Goal: Information Seeking & Learning: Learn about a topic

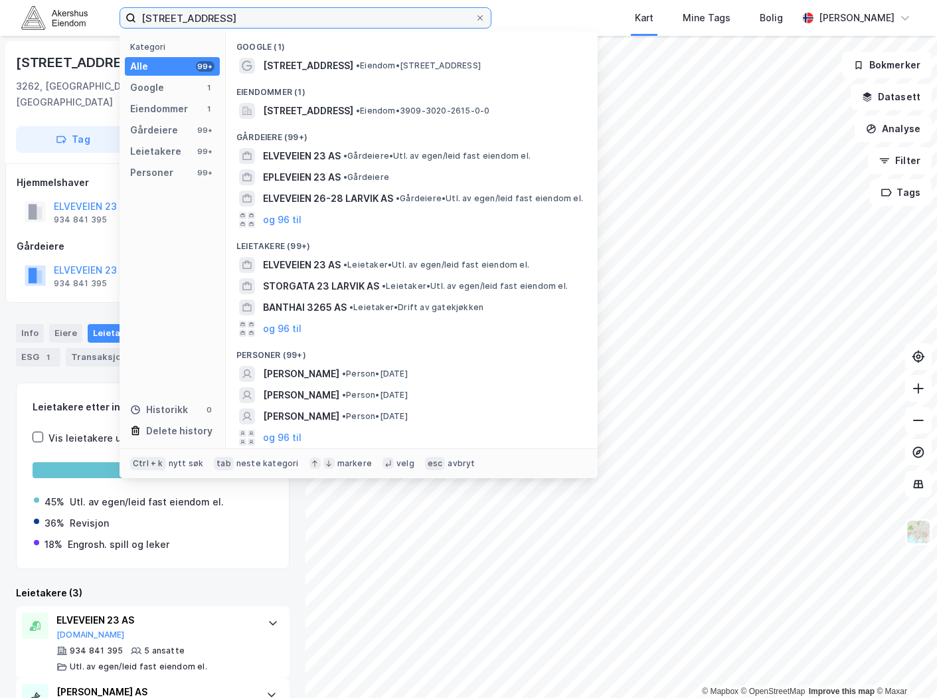
drag, startPoint x: 284, startPoint y: 13, endPoint x: -21, endPoint y: 16, distance: 305.0
click at [0, 16] on html "[STREET_ADDRESS] Kategori Alle 99+ Google 1 Eiendommer 1 Gårdeiere 99+ Leietake…" at bounding box center [468, 349] width 937 height 698
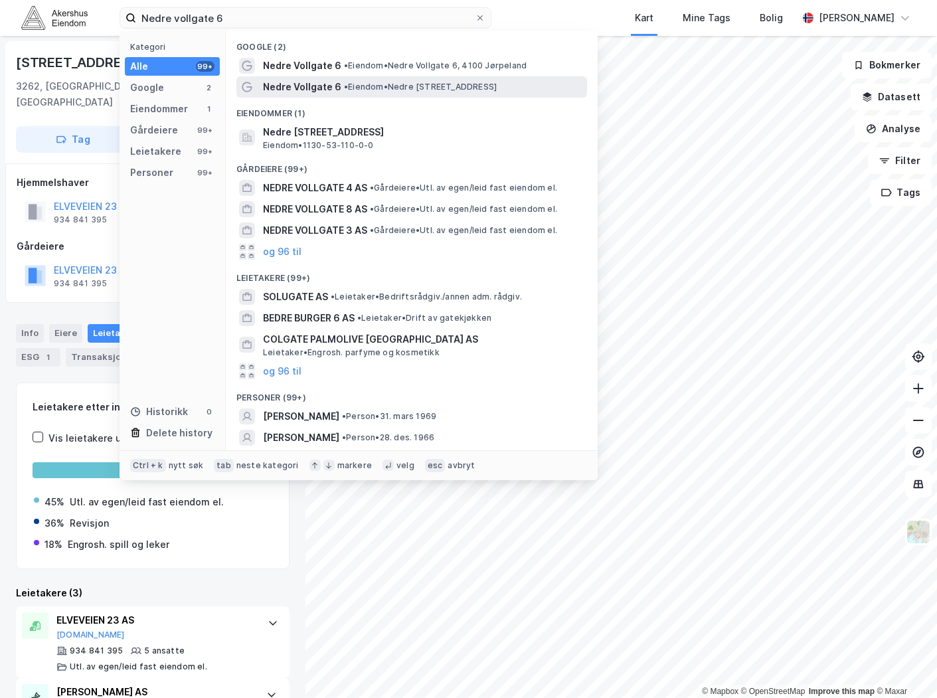
click at [393, 91] on span "• Eiendom • [STREET_ADDRESS]" at bounding box center [420, 87] width 153 height 11
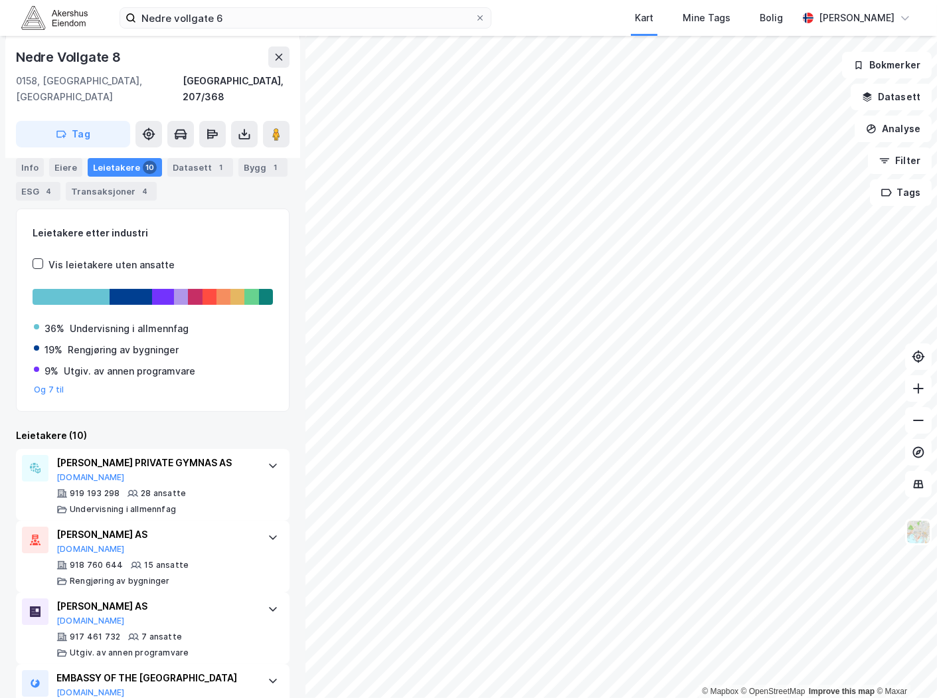
scroll to position [142, 0]
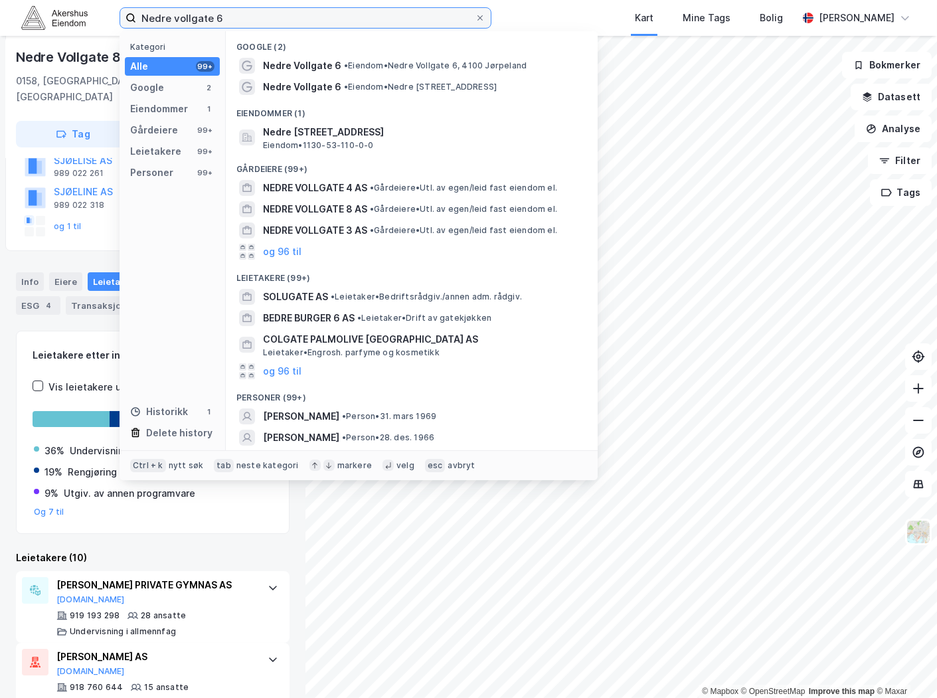
click at [217, 19] on input "Nedre vollgate 6" at bounding box center [305, 18] width 339 height 20
paste input "Vollgate 5, 0158 [GEOGRAPHIC_DATA]"
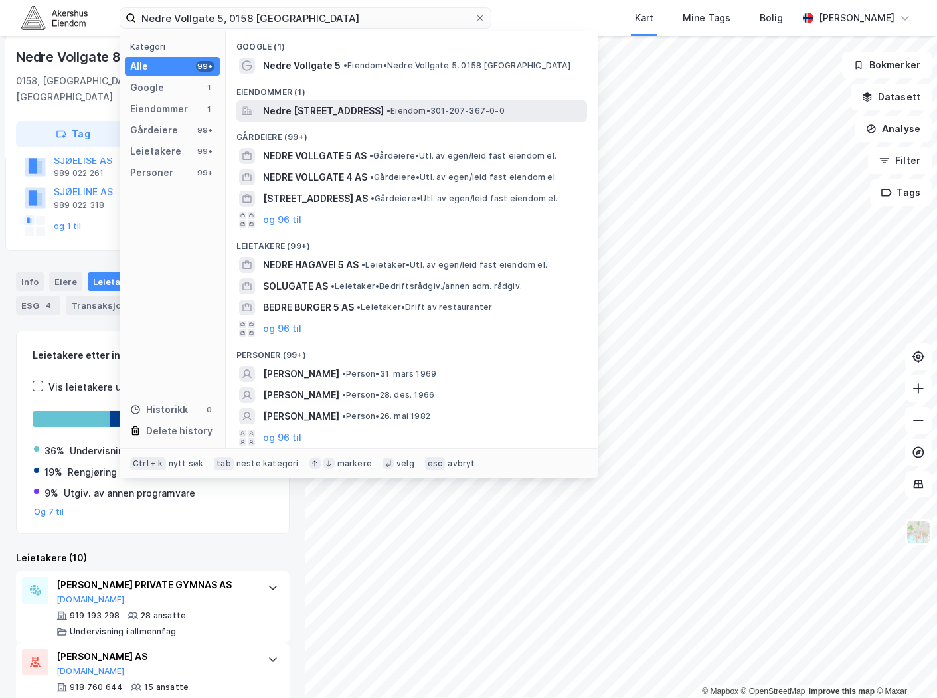
click at [359, 114] on span "Nedre [STREET_ADDRESS]" at bounding box center [323, 111] width 121 height 16
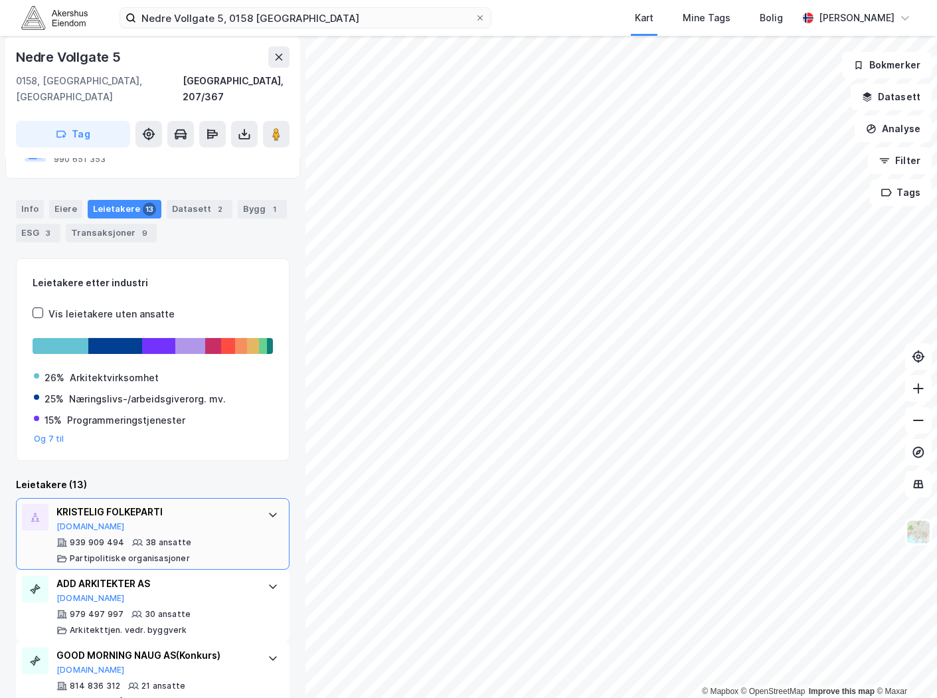
scroll to position [147, 0]
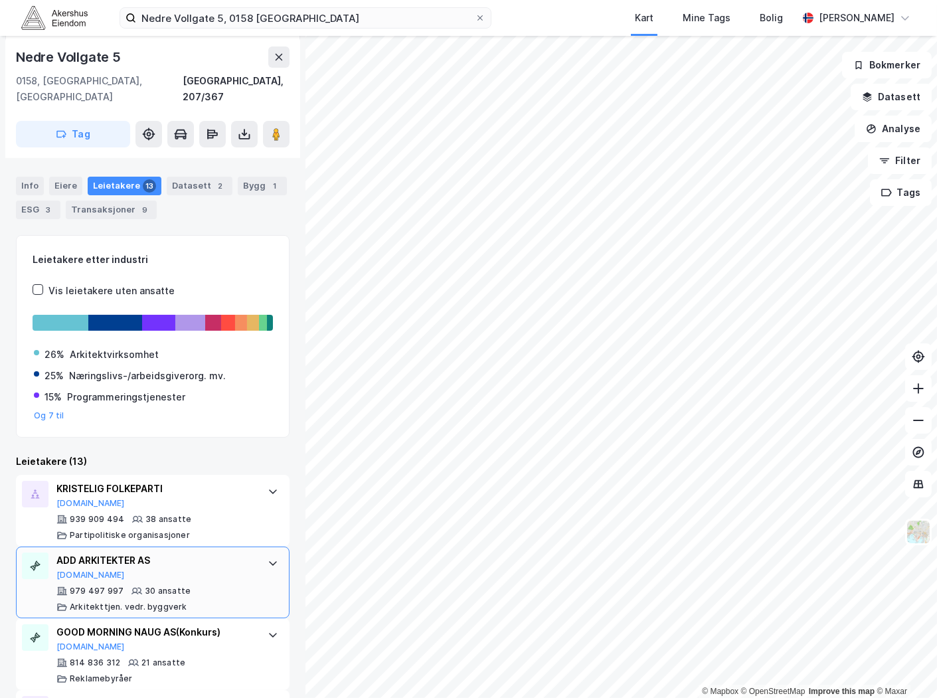
click at [114, 553] on div "ADD ARKITEKTER AS [DOMAIN_NAME]" at bounding box center [155, 567] width 198 height 28
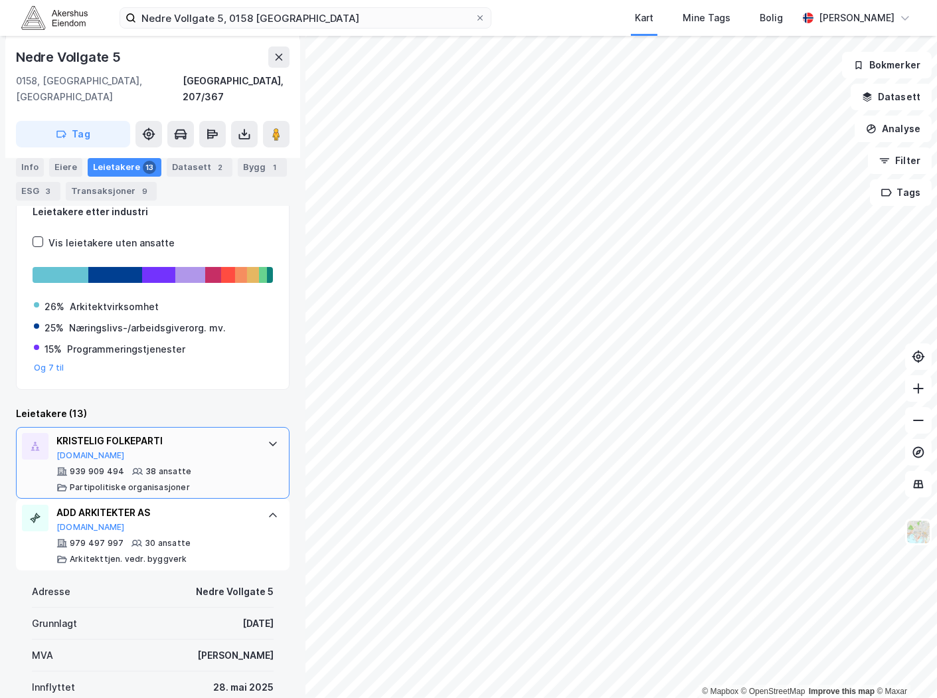
scroll to position [221, 0]
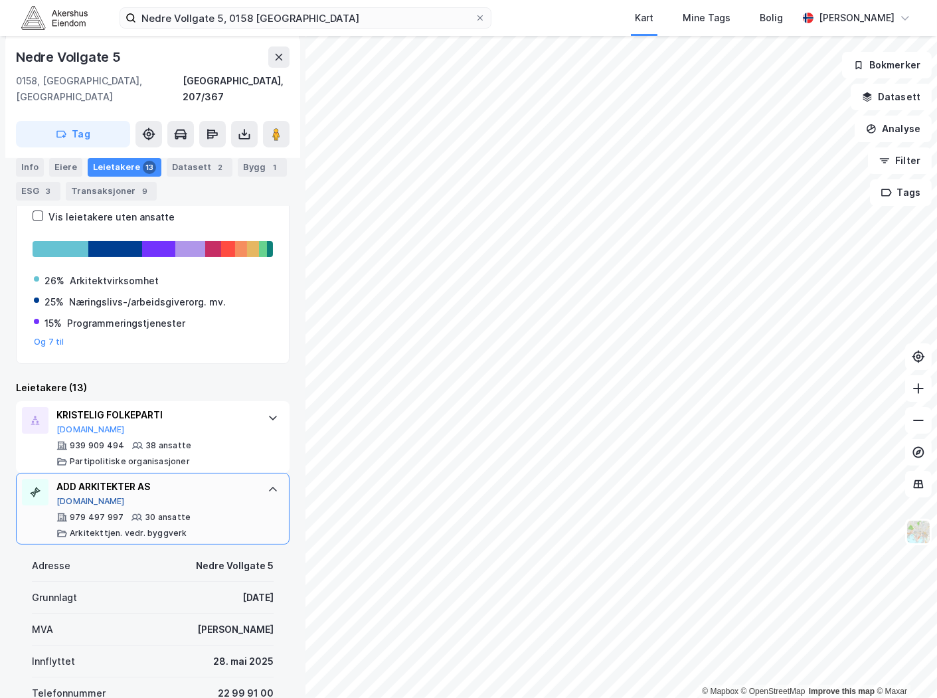
click at [69, 496] on button "[DOMAIN_NAME]" at bounding box center [90, 501] width 68 height 11
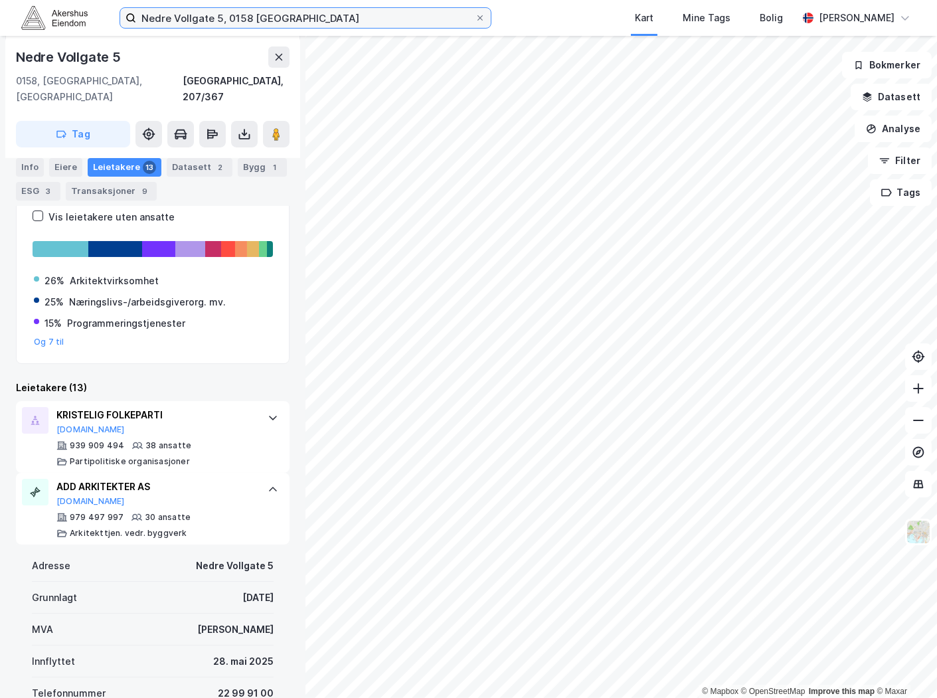
click at [181, 22] on input "Nedre Vollgate 5, 0158 [GEOGRAPHIC_DATA]" at bounding box center [305, 18] width 339 height 20
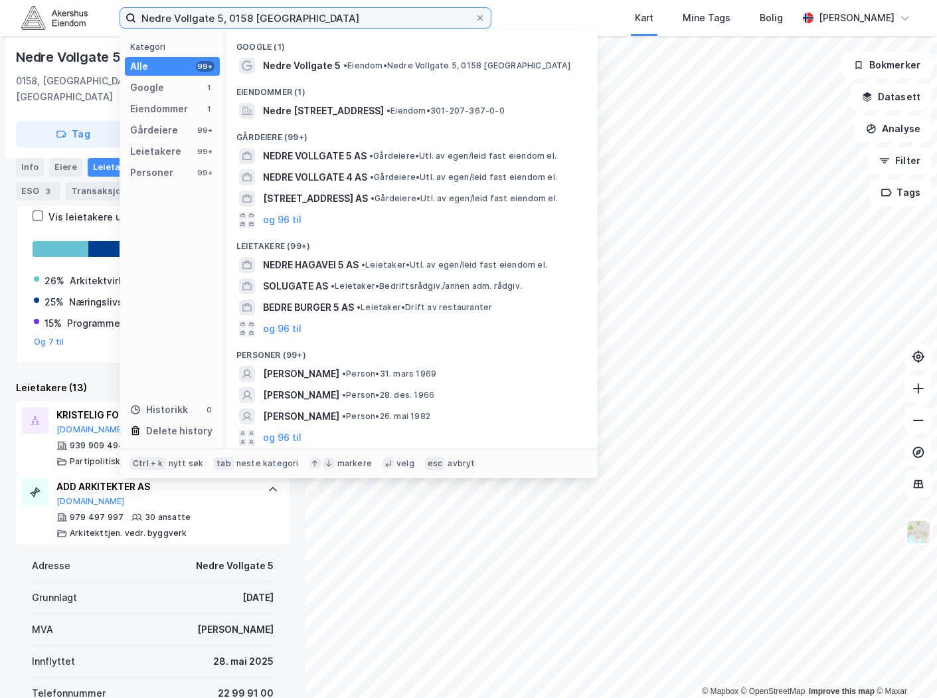
click at [179, 22] on input "Nedre Vollgate 5, 0158 [GEOGRAPHIC_DATA]" at bounding box center [305, 18] width 339 height 20
click at [177, 22] on input "Nedre Vollgate 5, 0158 [GEOGRAPHIC_DATA]" at bounding box center [305, 18] width 339 height 20
click at [174, 22] on input "Nedre Vollgate 5, 0158 [GEOGRAPHIC_DATA]" at bounding box center [305, 18] width 339 height 20
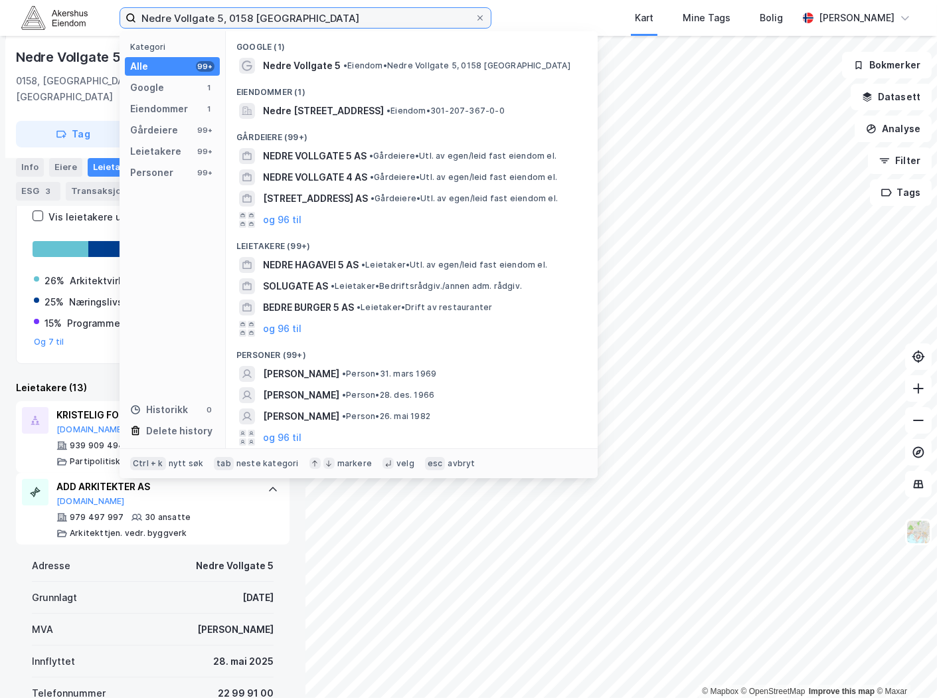
paste input "Trondheimsveien 100, 0565"
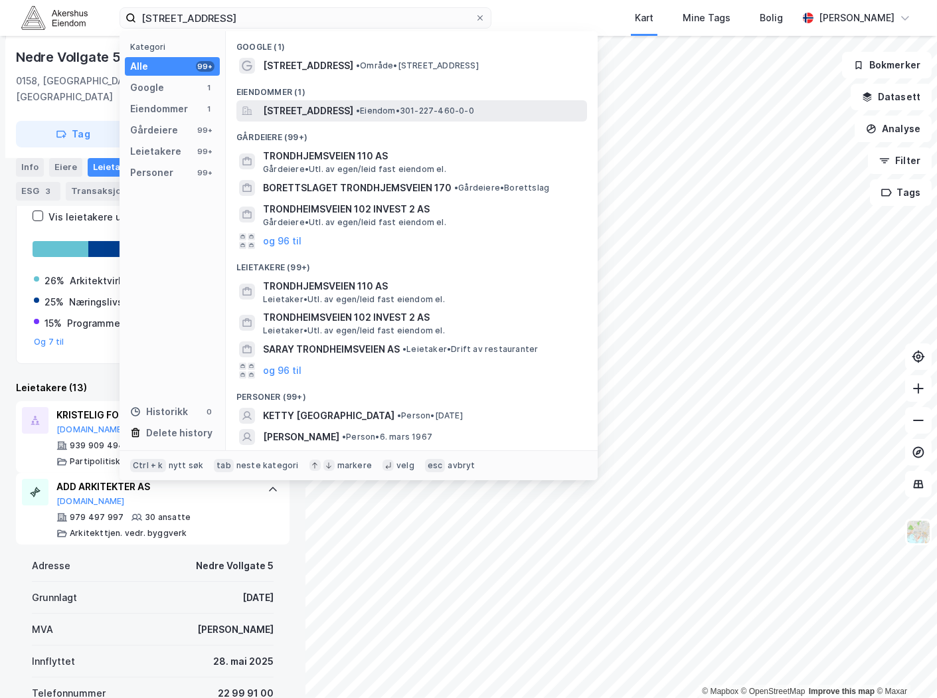
click at [353, 112] on span "[STREET_ADDRESS]" at bounding box center [308, 111] width 90 height 16
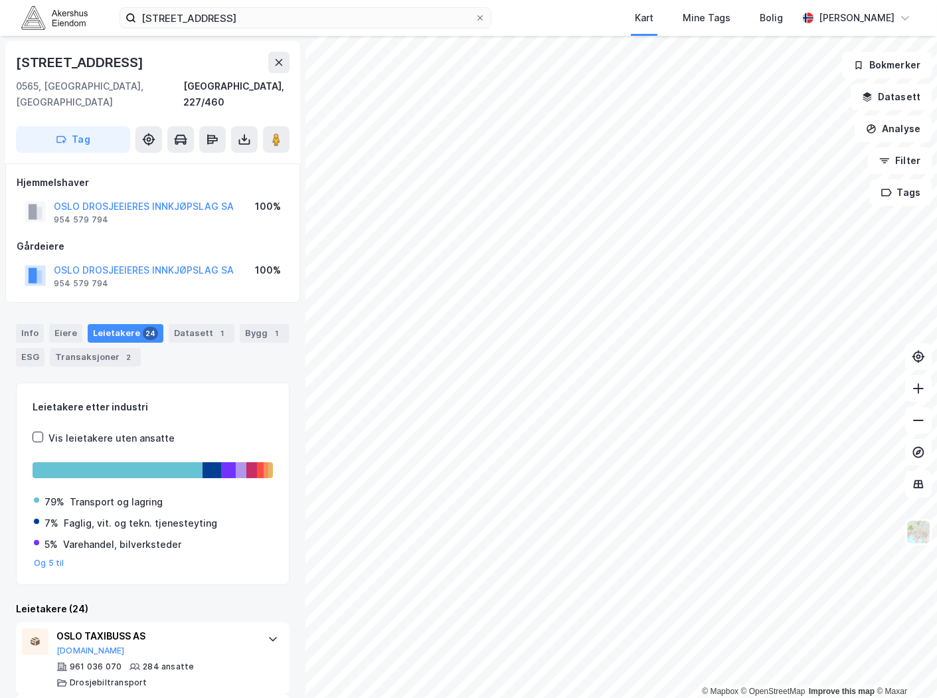
click at [331, 30] on div "[STREET_ADDRESS] Kart Mine Tags Bolig [PERSON_NAME]" at bounding box center [468, 18] width 937 height 36
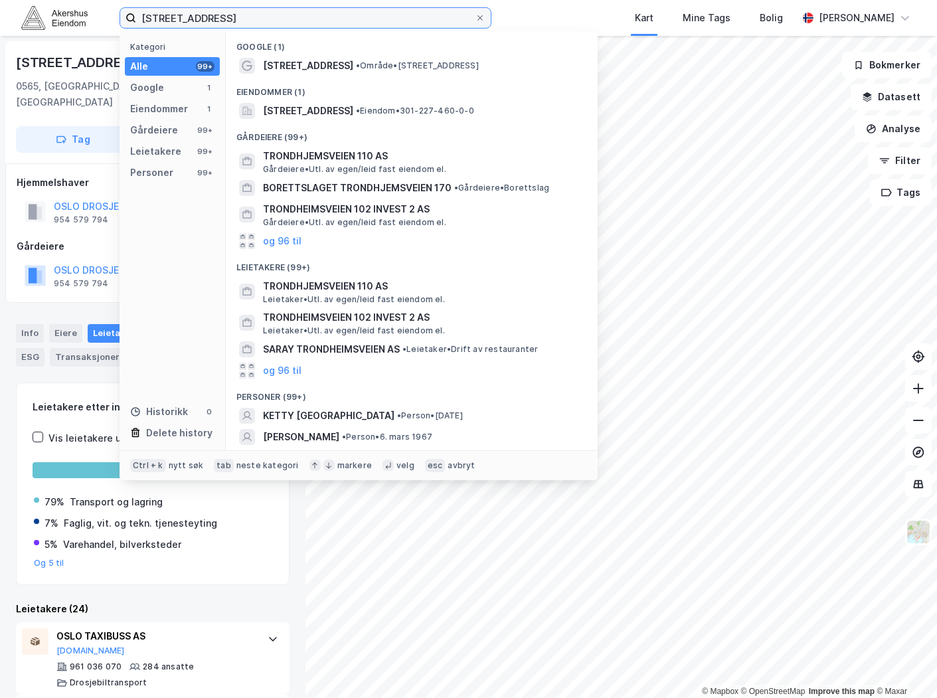
click at [324, 19] on input "[STREET_ADDRESS]" at bounding box center [305, 18] width 339 height 20
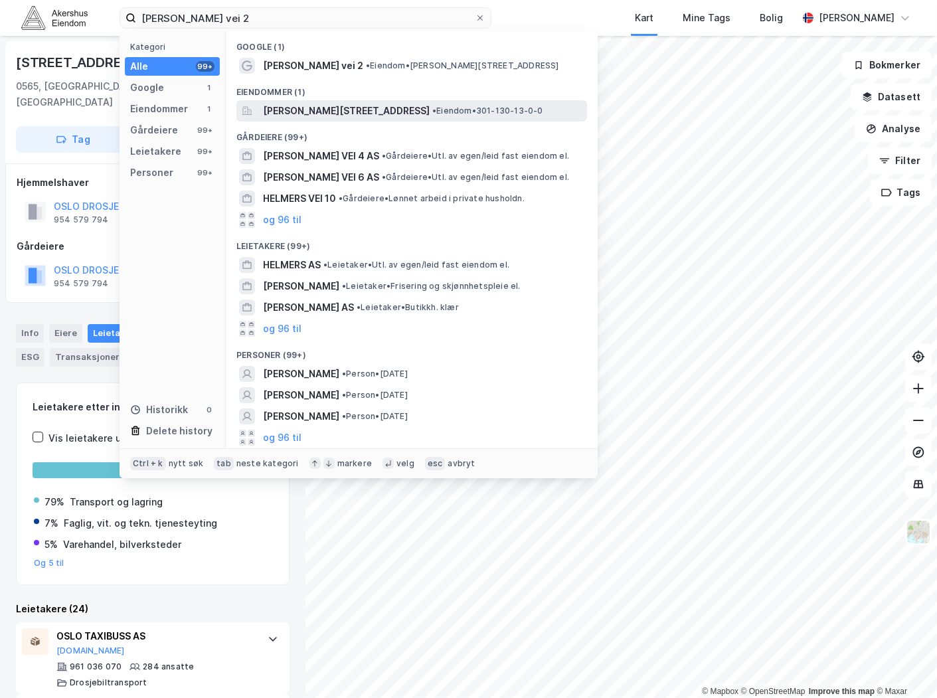
click at [413, 114] on span "[PERSON_NAME][STREET_ADDRESS]" at bounding box center [346, 111] width 167 height 16
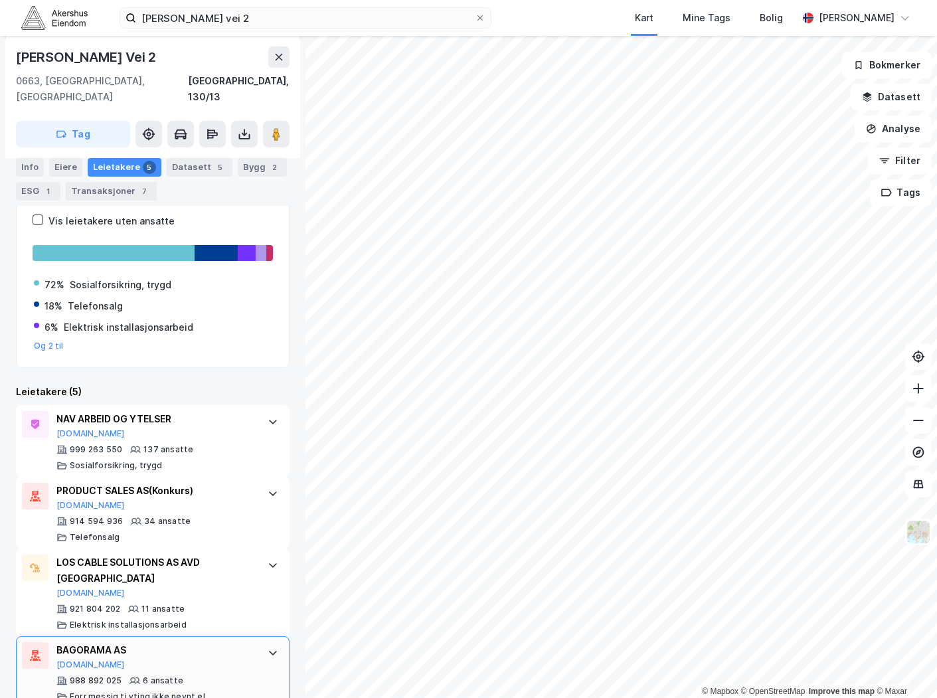
scroll to position [283, 0]
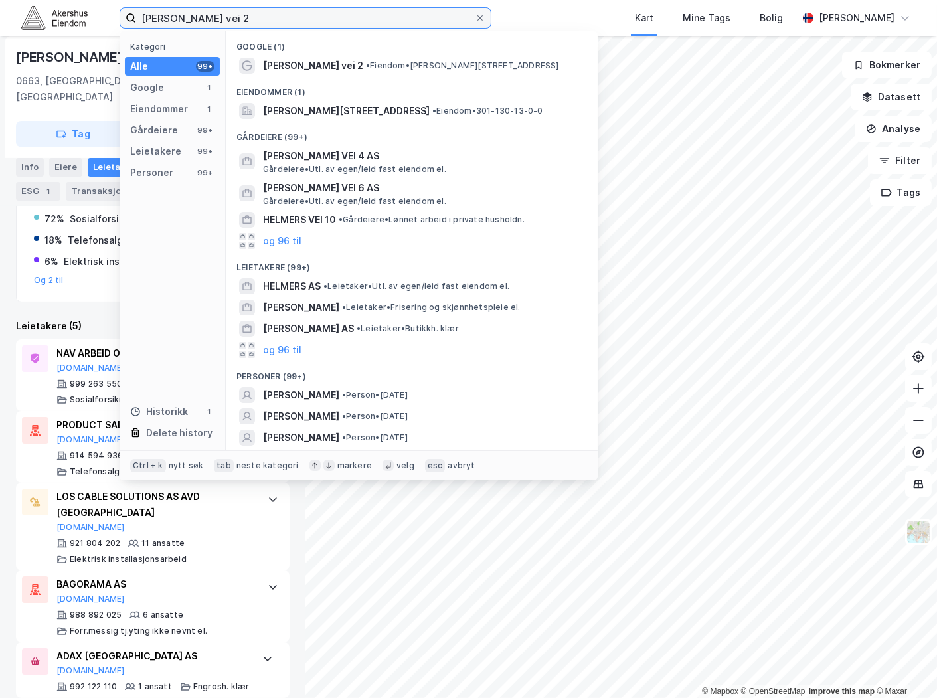
drag, startPoint x: 267, startPoint y: 20, endPoint x: -115, endPoint y: 45, distance: 382.8
click at [0, 45] on html "[PERSON_NAME] vei 2 Kategori Alle 99+ Google 1 Eiendommer 1 Gårdeiere 99+ Leiet…" at bounding box center [468, 349] width 937 height 698
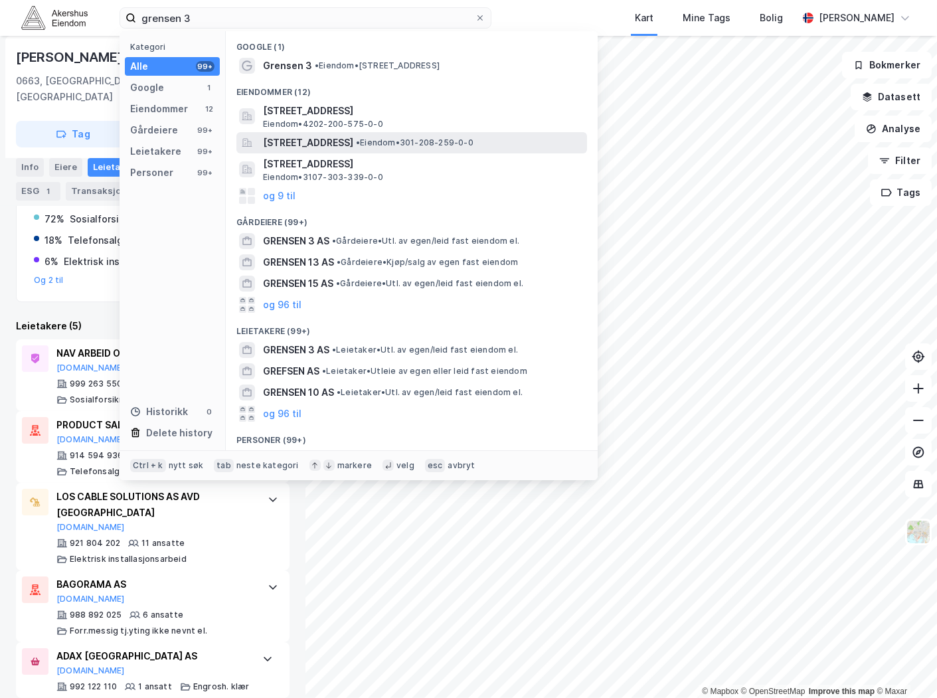
click at [406, 147] on span "• Eiendom • 301-208-259-0-0" at bounding box center [415, 143] width 118 height 11
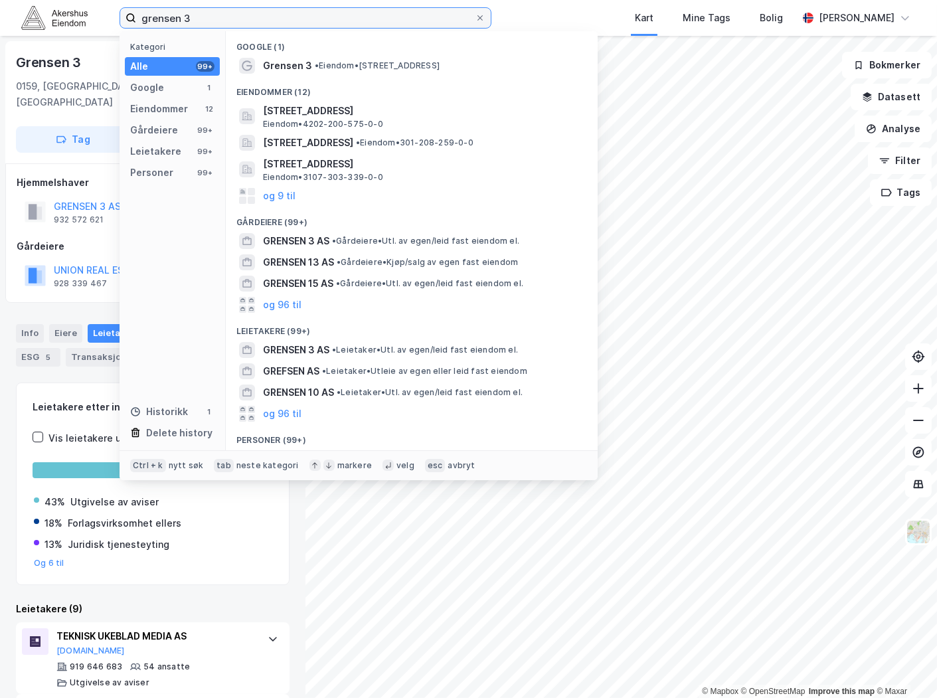
drag, startPoint x: 229, startPoint y: 23, endPoint x: 60, endPoint y: 37, distance: 168.7
click at [60, 37] on div "grensen 3 Kategori Alle 99+ Google 1 Eiendommer 12 Gårdeiere 99+ Leietakere 99+…" at bounding box center [468, 349] width 937 height 698
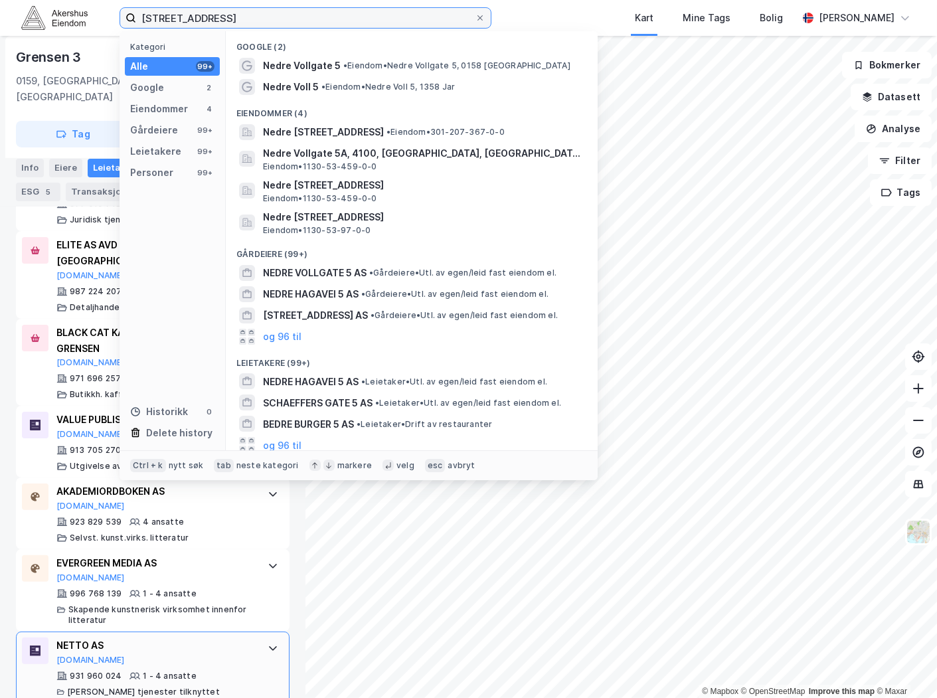
scroll to position [607, 0]
click at [191, 21] on input "[STREET_ADDRESS]" at bounding box center [305, 18] width 339 height 20
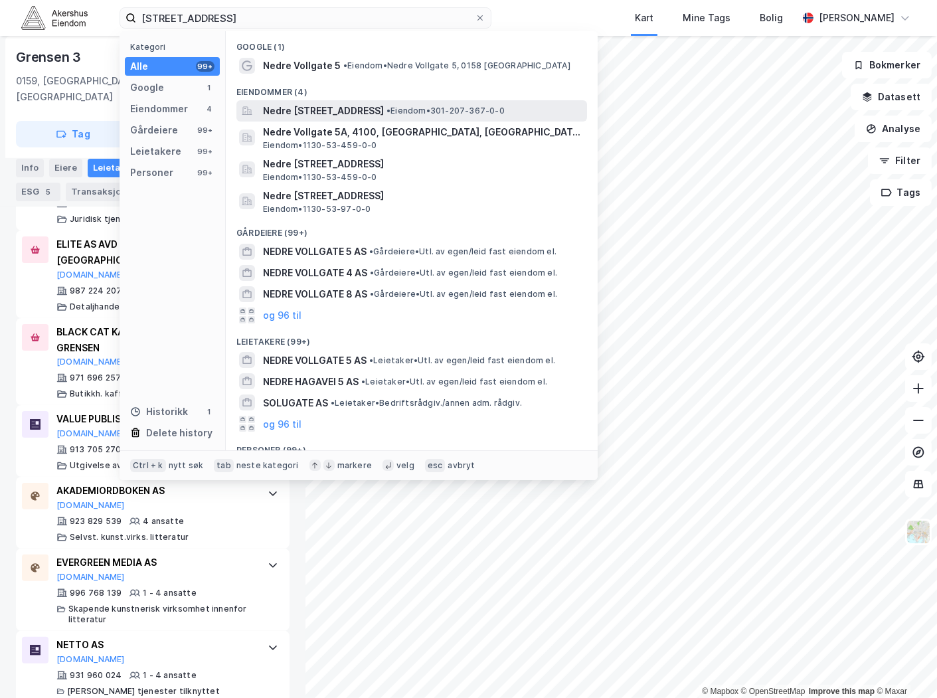
click at [365, 110] on span "Nedre [STREET_ADDRESS]" at bounding box center [323, 111] width 121 height 16
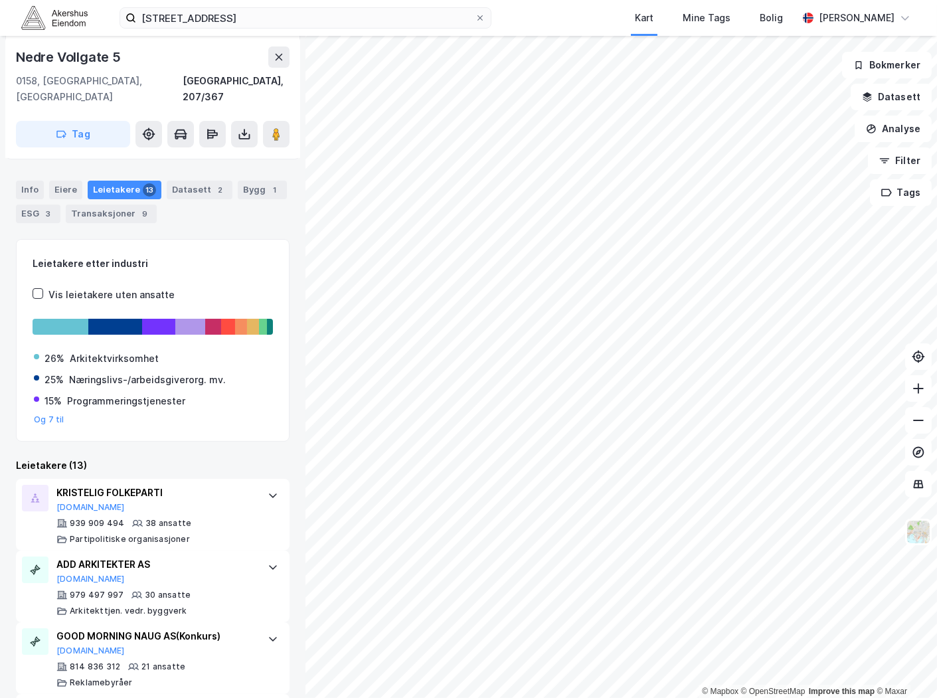
scroll to position [147, 0]
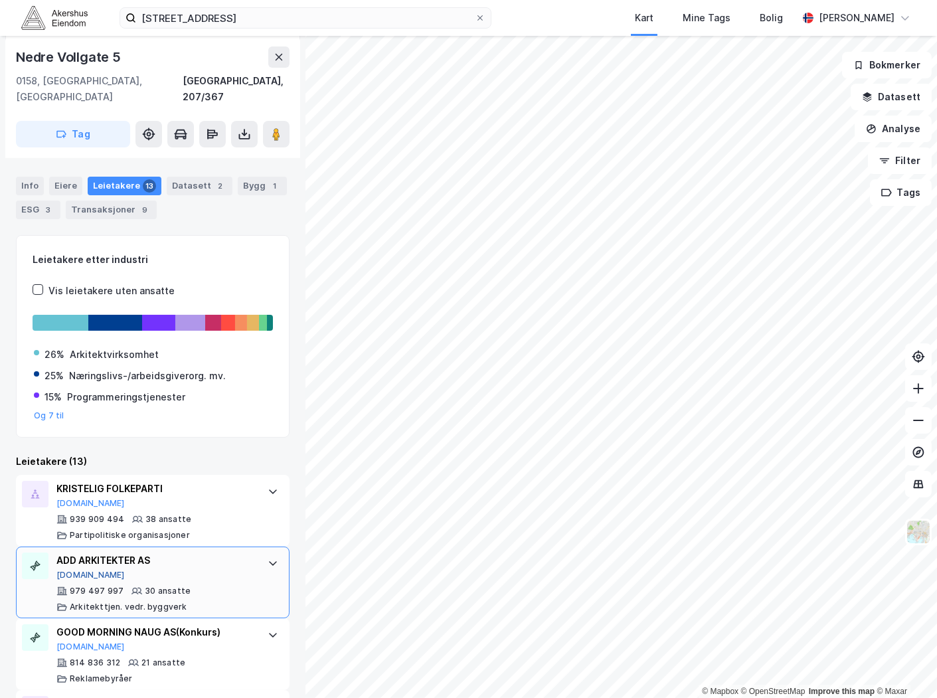
click at [78, 570] on button "[DOMAIN_NAME]" at bounding box center [90, 575] width 68 height 11
click at [190, 5] on div "nedre vollgate 5 Kart Mine Tags Bolig [PERSON_NAME]" at bounding box center [468, 18] width 937 height 36
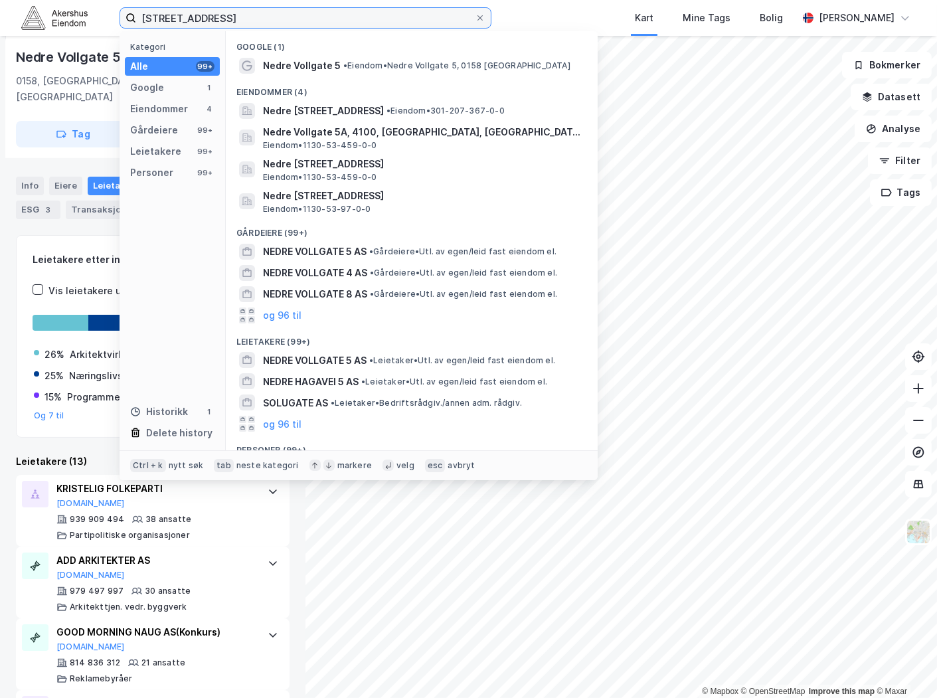
drag, startPoint x: 190, startPoint y: 5, endPoint x: 193, endPoint y: 15, distance: 10.5
click at [193, 15] on input "[STREET_ADDRESS]" at bounding box center [305, 18] width 339 height 20
click at [193, 16] on input "[STREET_ADDRESS]" at bounding box center [305, 18] width 339 height 20
click at [194, 16] on input "[STREET_ADDRESS]" at bounding box center [305, 18] width 339 height 20
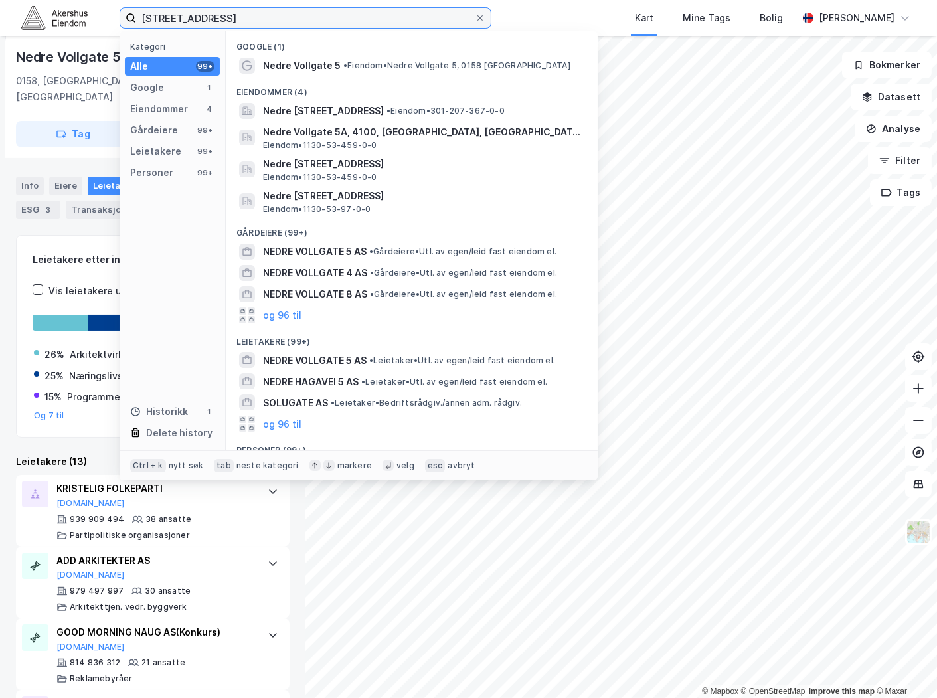
paste input "[DEMOGRAPHIC_DATA][STREET_ADDRESS]"
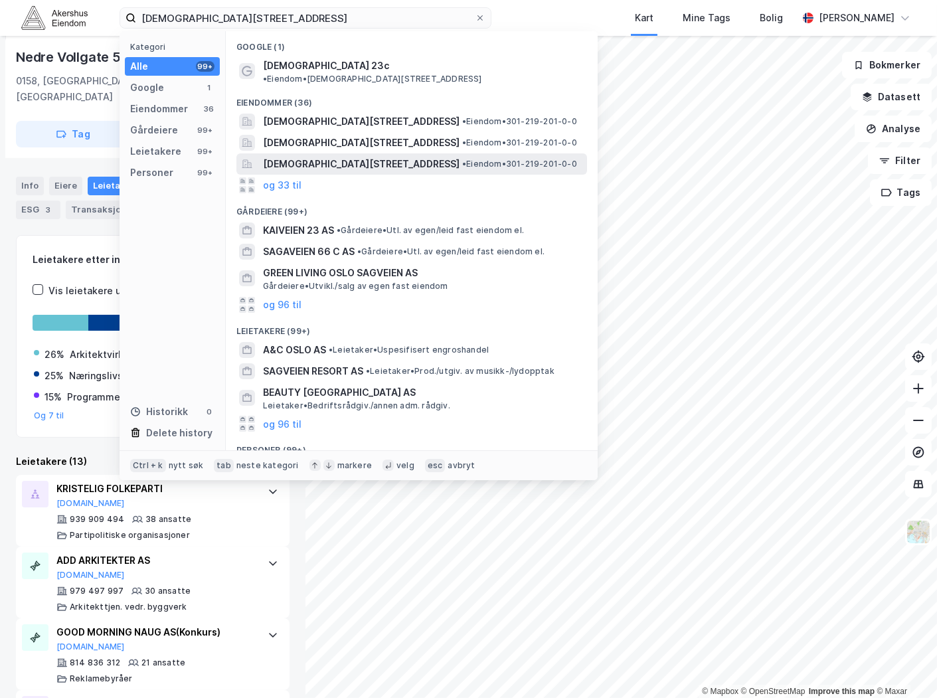
click at [349, 156] on span "[DEMOGRAPHIC_DATA][STREET_ADDRESS]" at bounding box center [361, 164] width 197 height 16
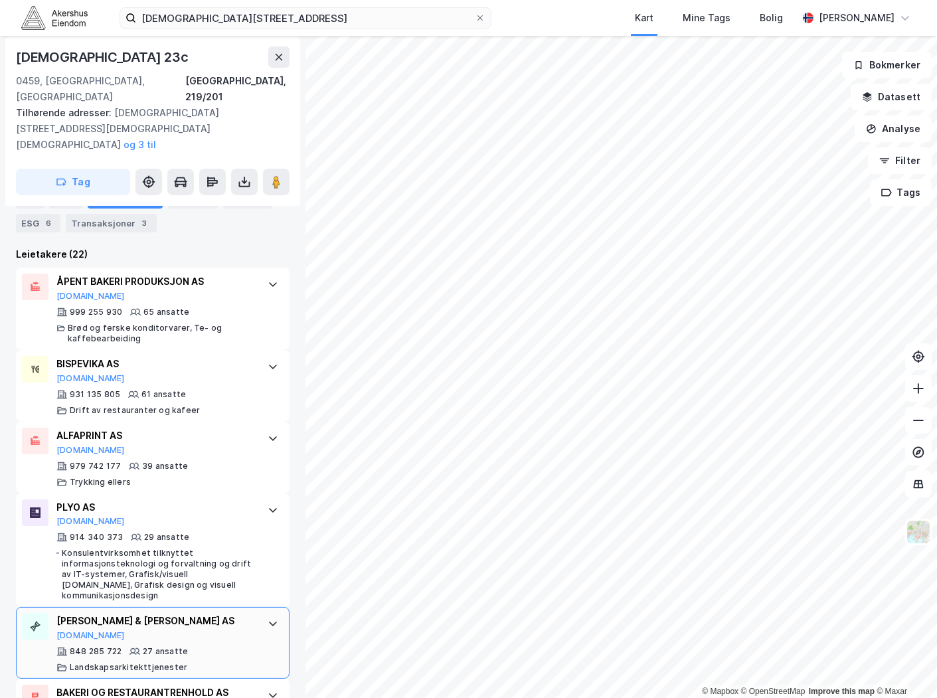
scroll to position [516, 0]
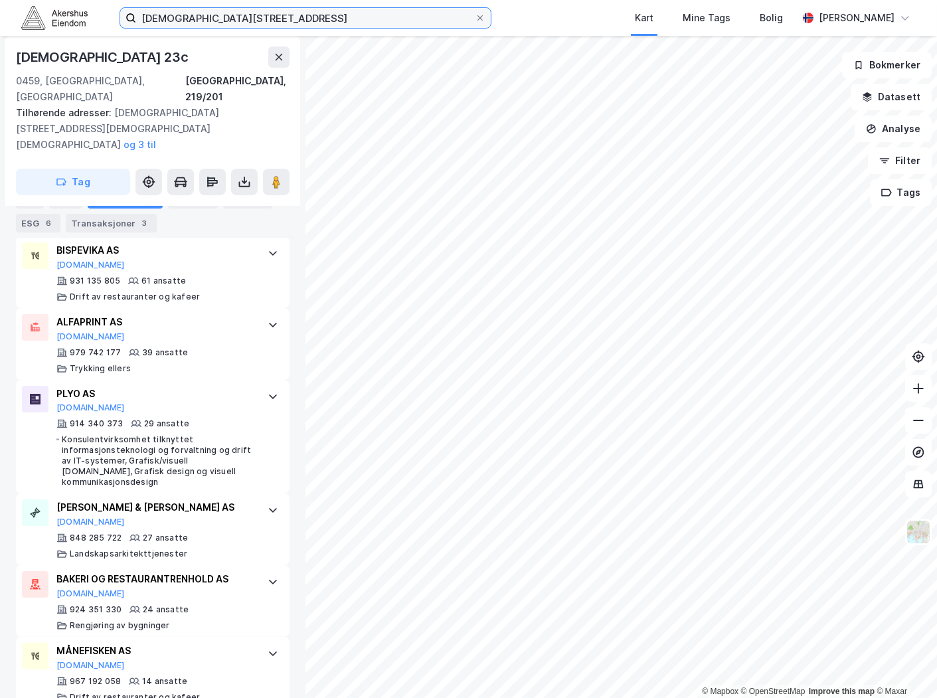
click at [225, 20] on input "[DEMOGRAPHIC_DATA][STREET_ADDRESS]" at bounding box center [305, 18] width 339 height 20
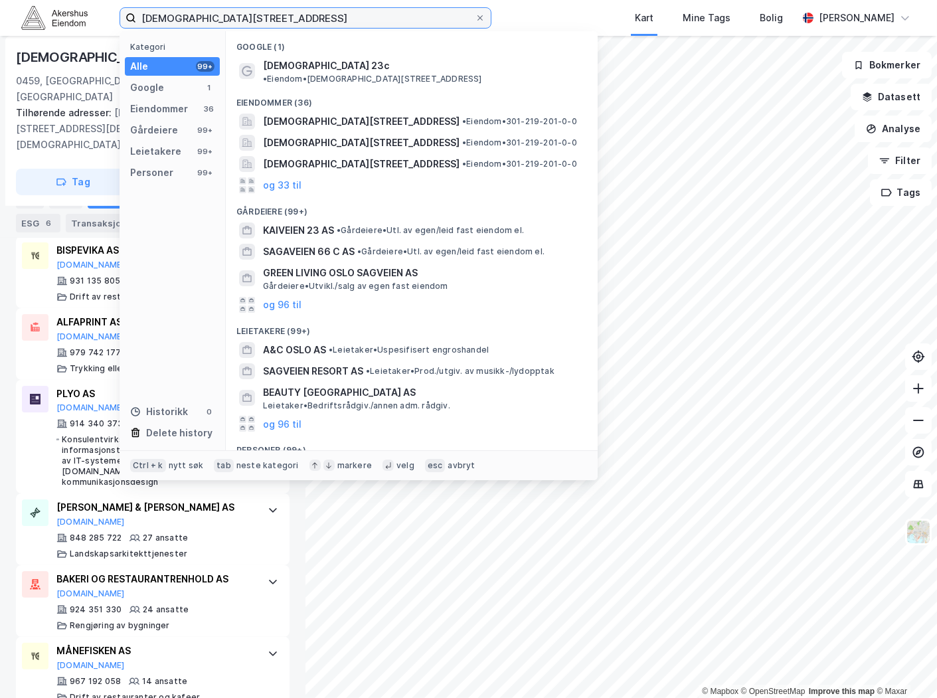
click at [225, 20] on input "[DEMOGRAPHIC_DATA][STREET_ADDRESS]" at bounding box center [305, 18] width 339 height 20
paste input "[DEMOGRAPHIC_DATA] 21"
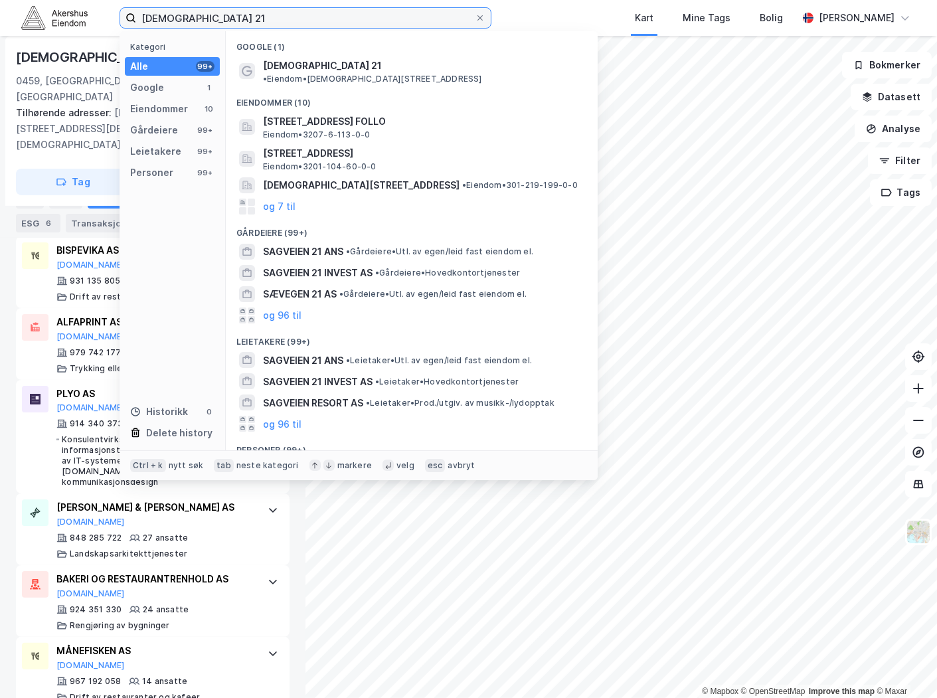
drag, startPoint x: 256, startPoint y: 18, endPoint x: 94, endPoint y: 15, distance: 161.5
click at [94, 15] on div "[DEMOGRAPHIC_DATA] 21 Kategori Alle 99+ Google 1 Eiendommer 10 Gårdeiere 99+ Le…" at bounding box center [468, 18] width 937 height 36
paste input
click at [167, 19] on input "[DEMOGRAPHIC_DATA] 21" at bounding box center [305, 18] width 339 height 20
click at [163, 19] on input "[DEMOGRAPHIC_DATA] 21" at bounding box center [305, 18] width 339 height 20
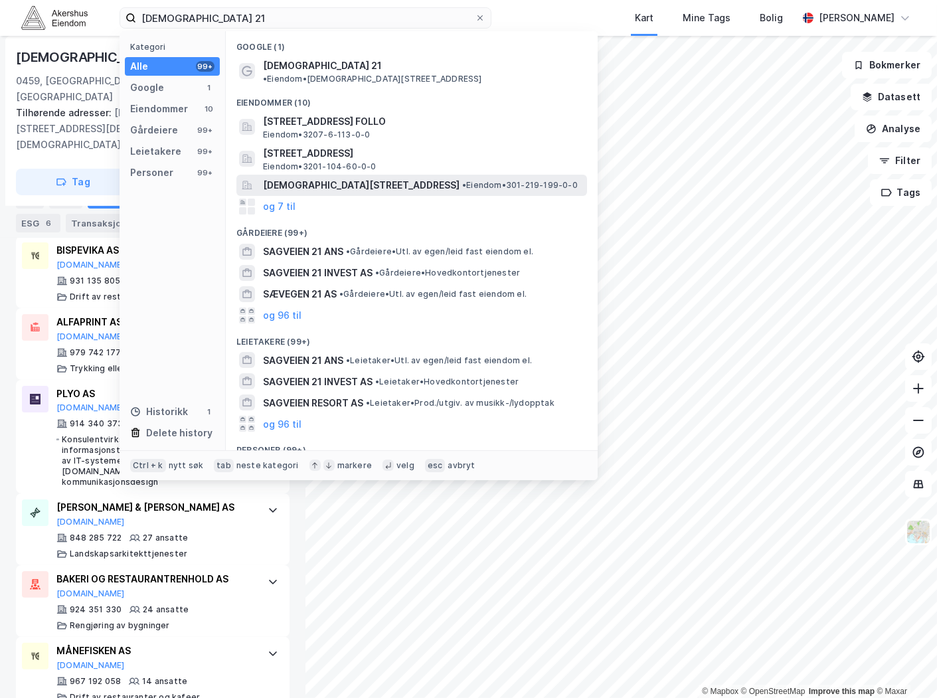
click at [462, 180] on span "• Eiendom • 301-219-199-0-0" at bounding box center [520, 185] width 116 height 11
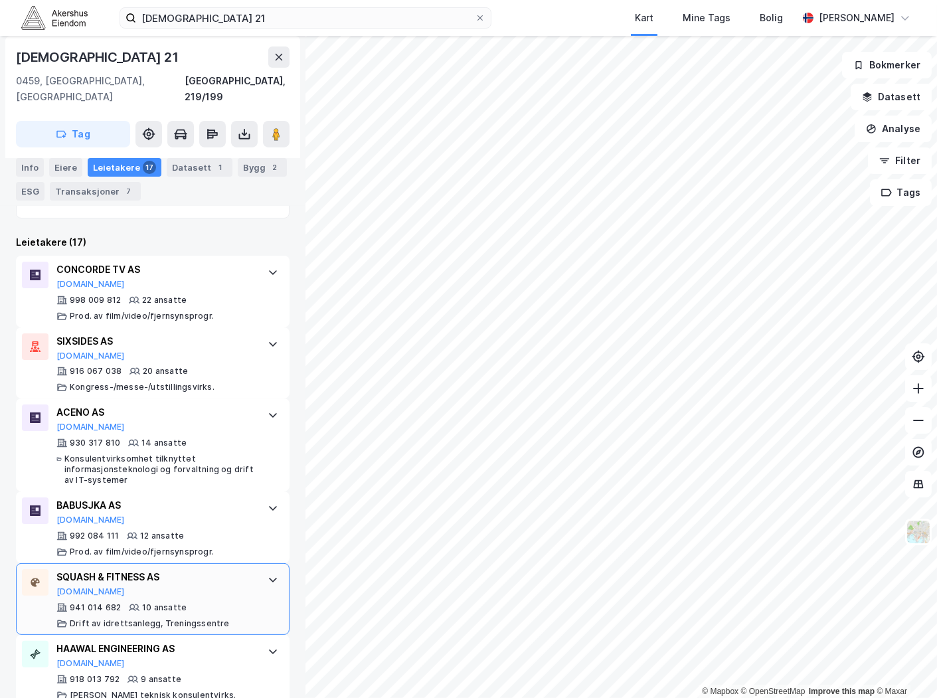
scroll to position [595, 0]
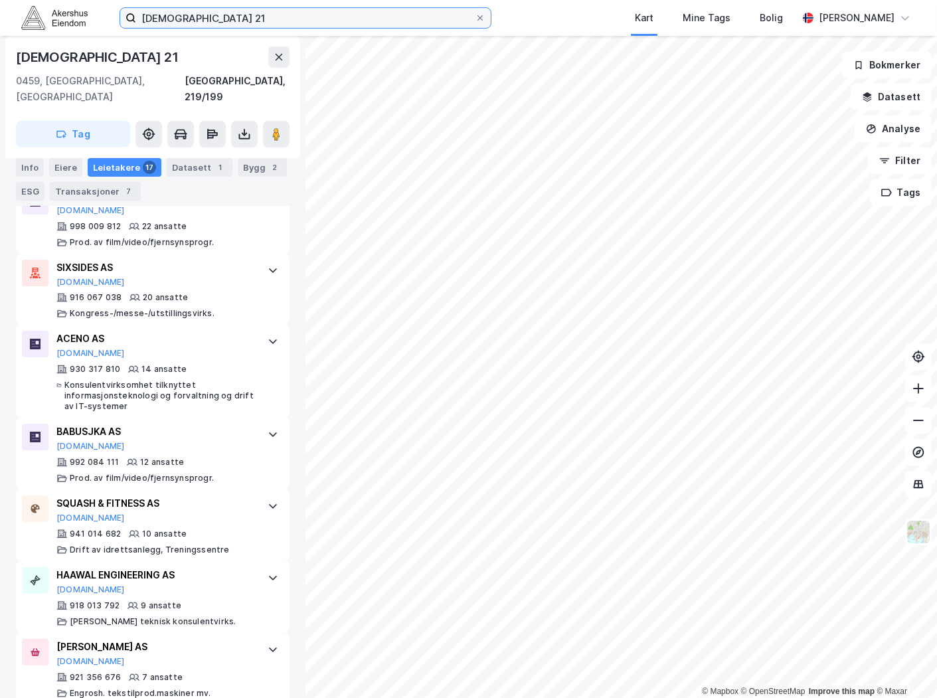
click at [193, 23] on input "[DEMOGRAPHIC_DATA] 21" at bounding box center [305, 18] width 339 height 20
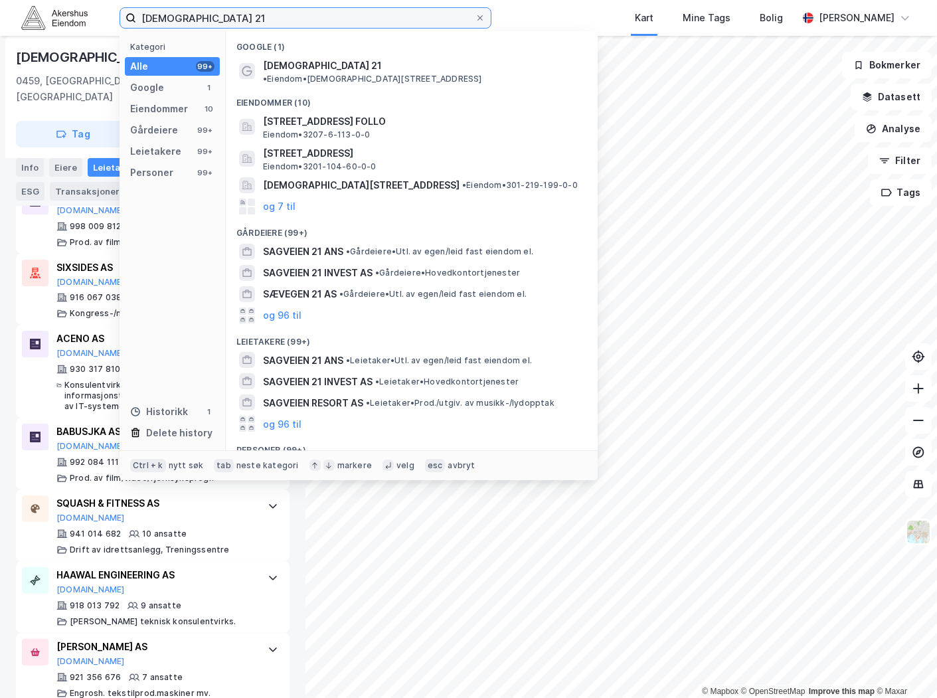
click at [193, 23] on input "[DEMOGRAPHIC_DATA] 21" at bounding box center [305, 18] width 339 height 20
click at [191, 23] on input "[DEMOGRAPHIC_DATA] 21" at bounding box center [305, 18] width 339 height 20
paste input "[STREET_ADDRESS]"
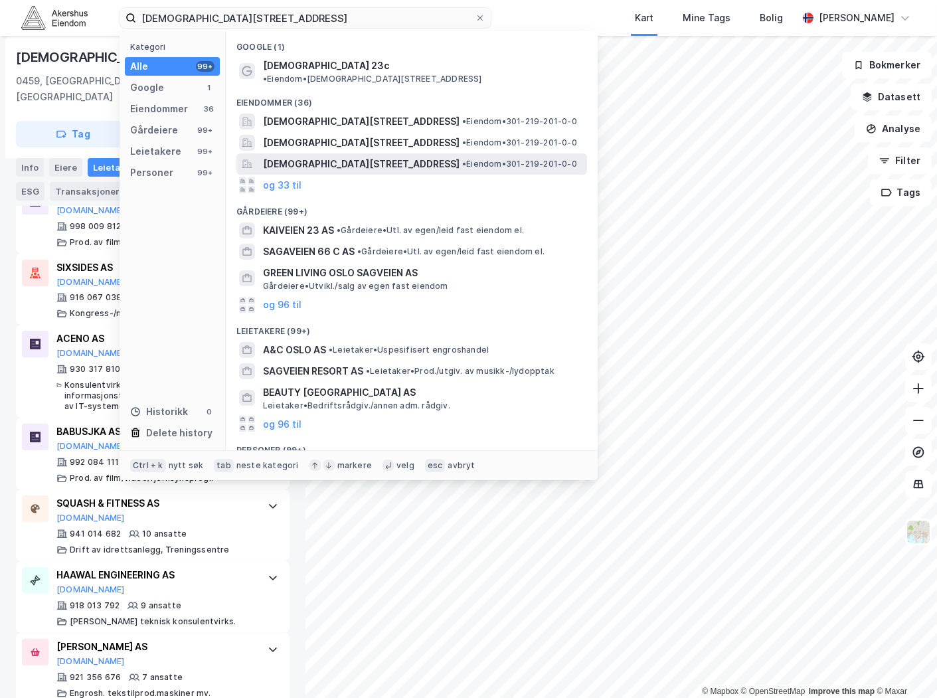
click at [375, 156] on span "[DEMOGRAPHIC_DATA][STREET_ADDRESS]" at bounding box center [361, 164] width 197 height 16
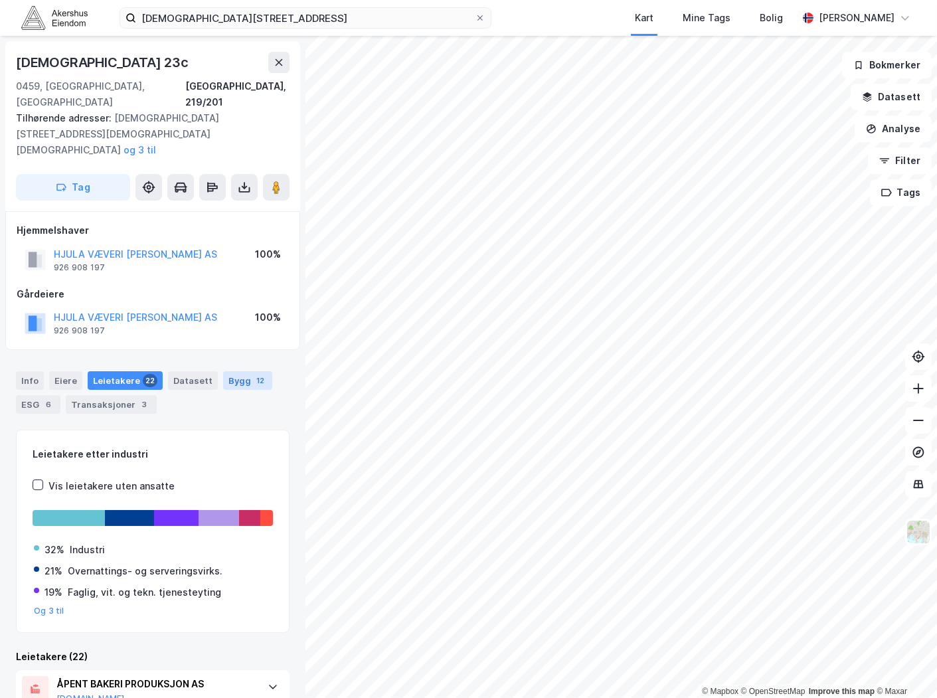
click at [223, 371] on div "Bygg 12" at bounding box center [247, 380] width 49 height 19
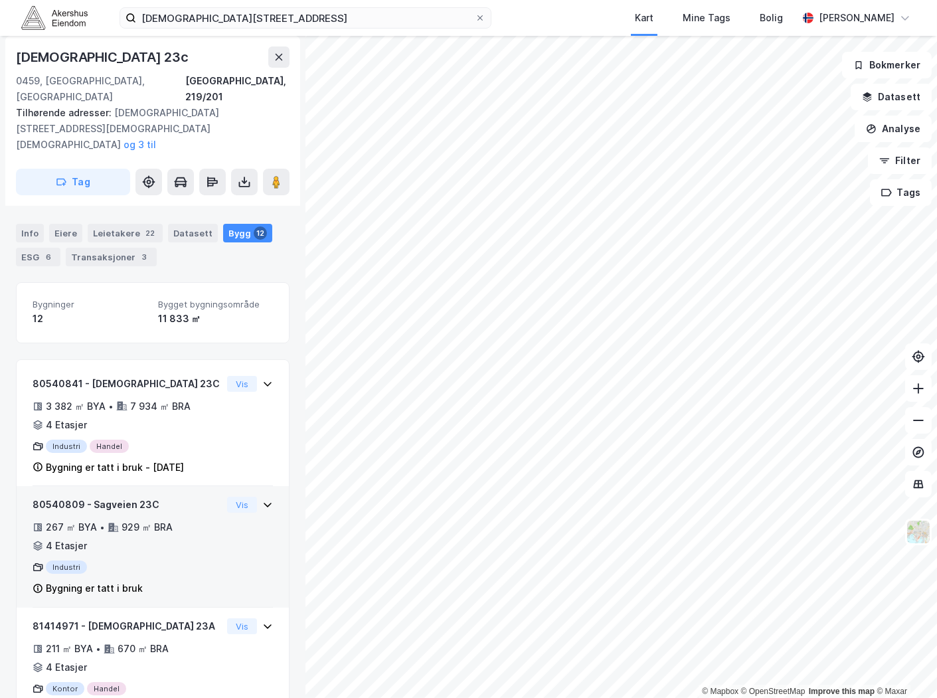
scroll to position [221, 0]
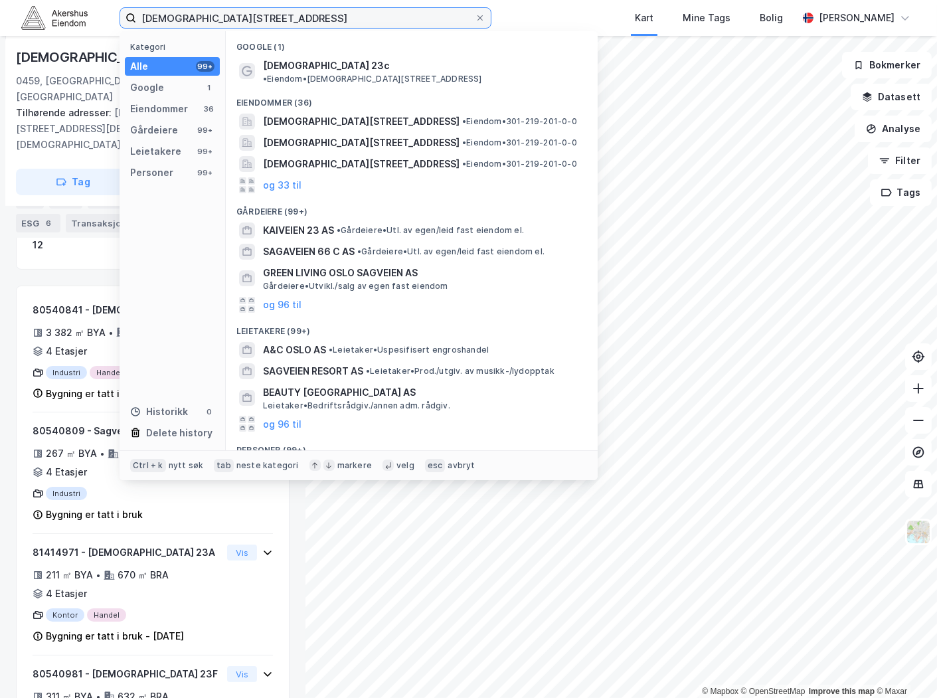
click at [307, 19] on input "[DEMOGRAPHIC_DATA][STREET_ADDRESS]" at bounding box center [305, 18] width 339 height 20
click at [306, 19] on input "[DEMOGRAPHIC_DATA][STREET_ADDRESS]" at bounding box center [305, 18] width 339 height 20
paste input "Mustads vei 1A, 0283"
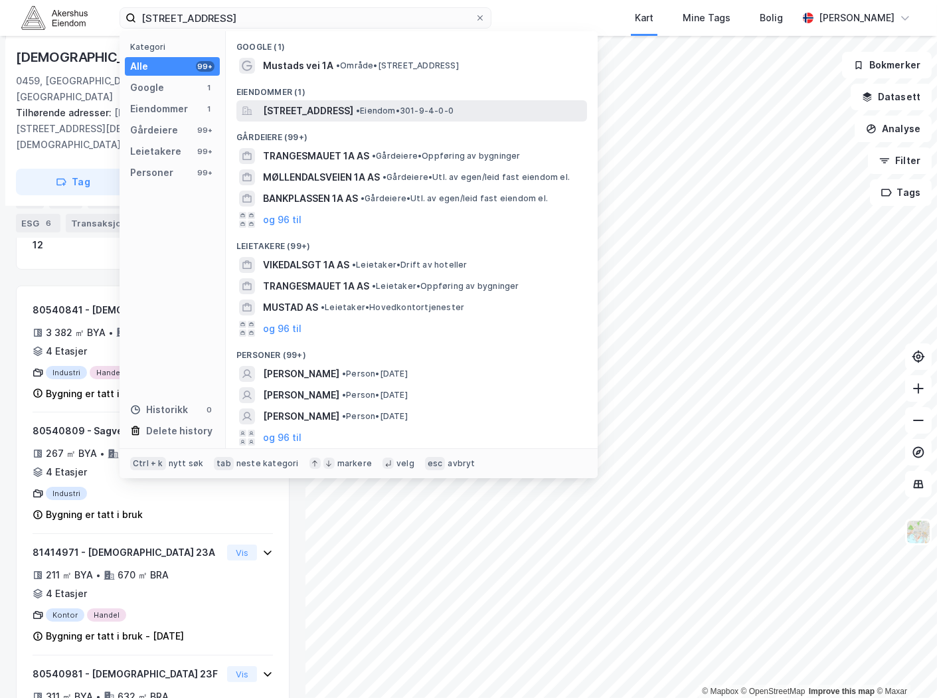
click at [353, 115] on span "[STREET_ADDRESS]" at bounding box center [308, 111] width 90 height 16
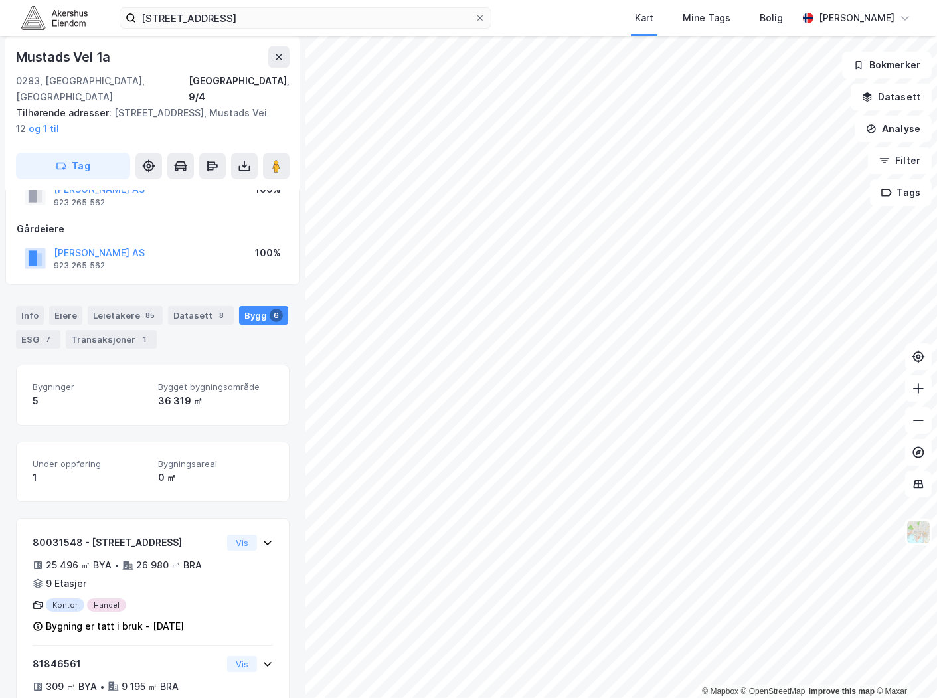
scroll to position [74, 0]
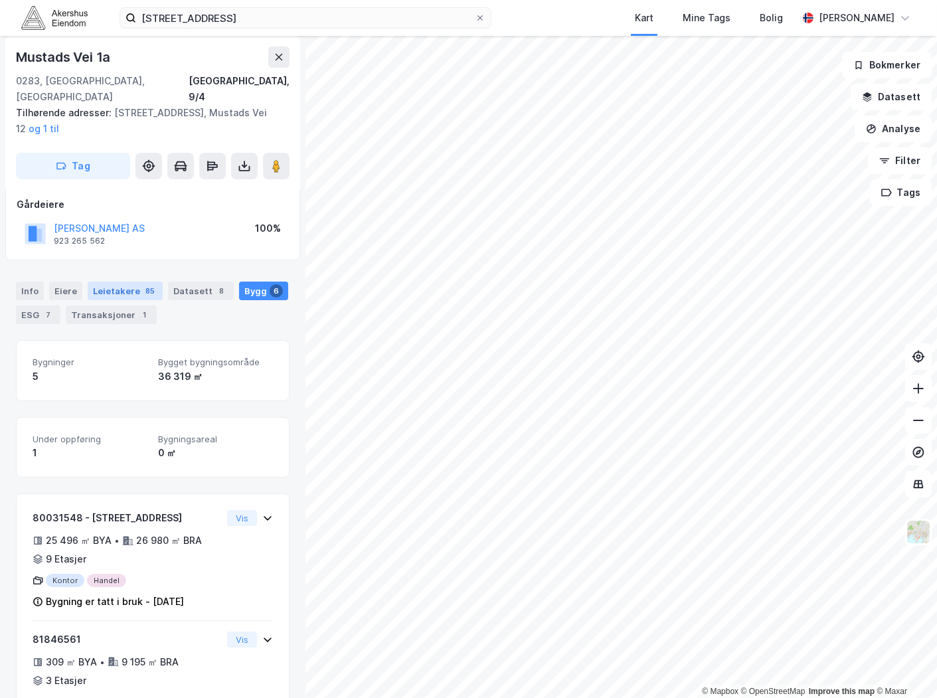
click at [118, 282] on div "Leietakere 85" at bounding box center [125, 291] width 75 height 19
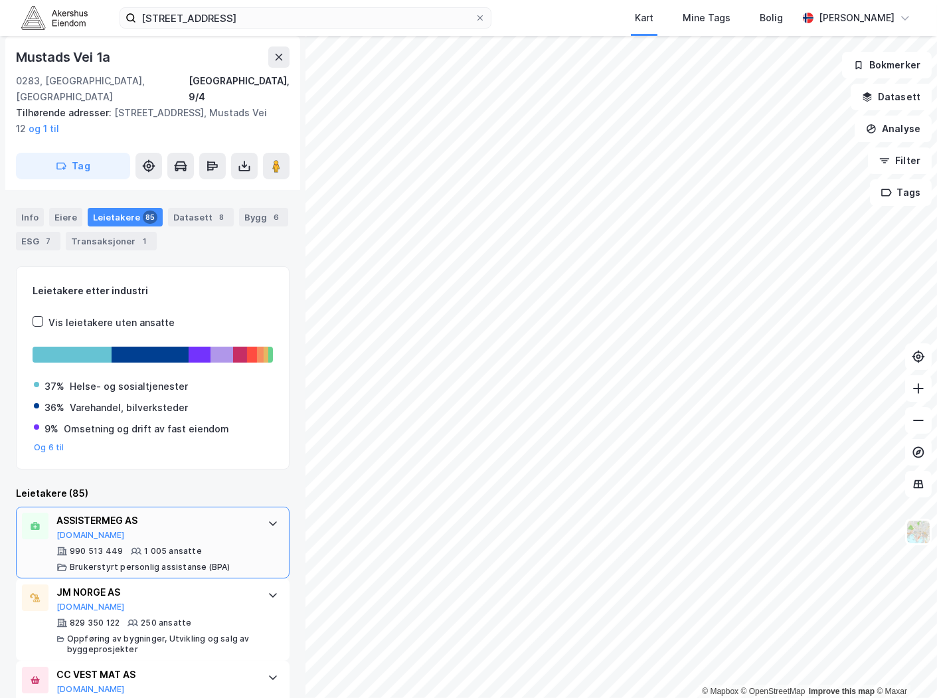
scroll to position [295, 0]
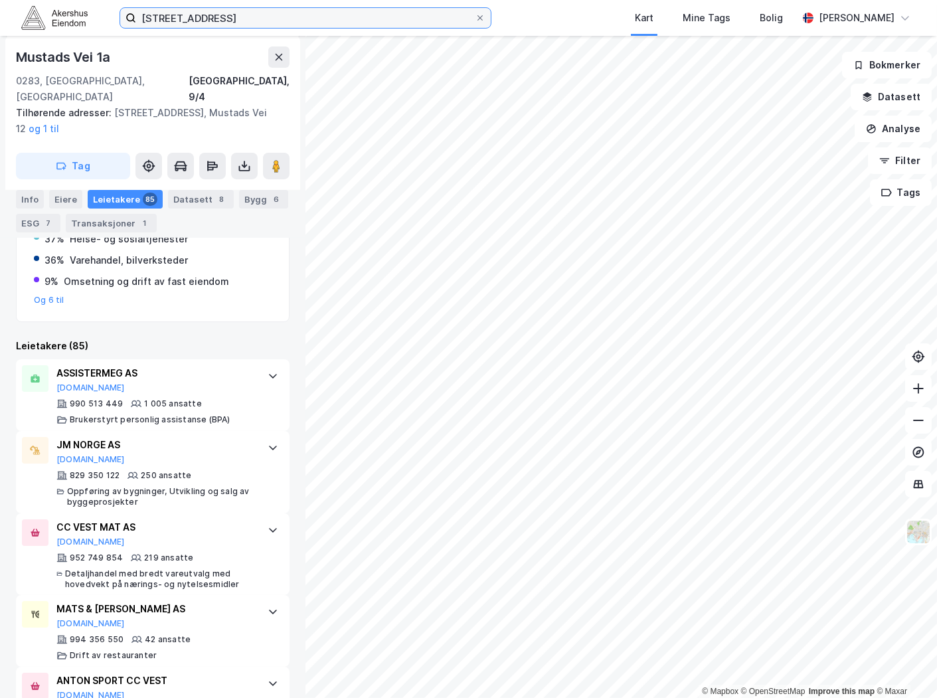
click at [369, 11] on input "[STREET_ADDRESS]" at bounding box center [305, 18] width 339 height 20
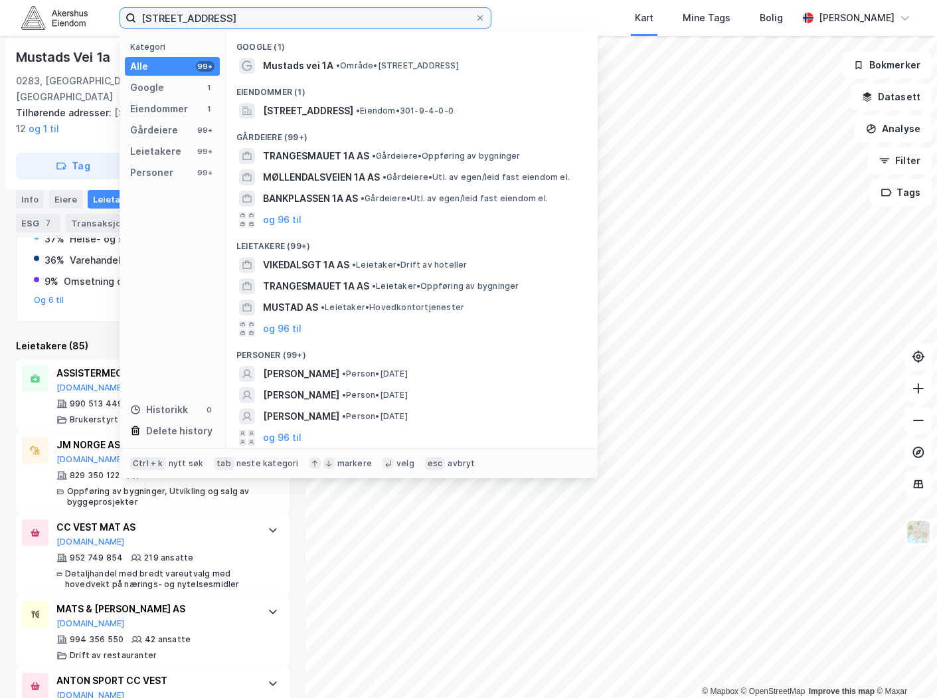
click at [367, 10] on input "[STREET_ADDRESS]" at bounding box center [305, 18] width 339 height 20
paste input "[PERSON_NAME][STREET_ADDRESS]"
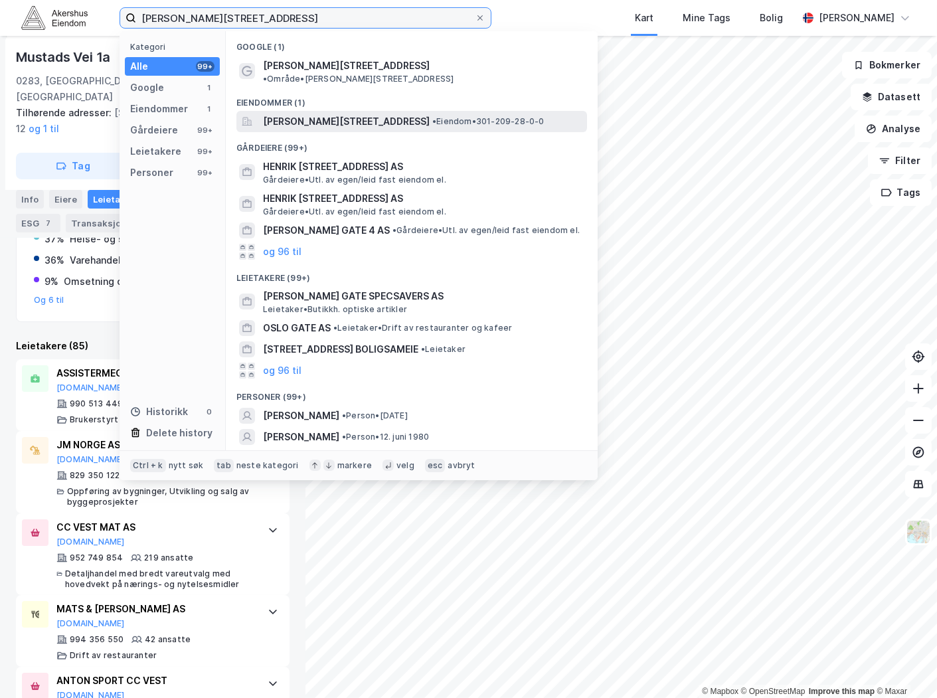
type input "[PERSON_NAME][STREET_ADDRESS]"
click at [355, 114] on span "[PERSON_NAME][STREET_ADDRESS]" at bounding box center [346, 122] width 167 height 16
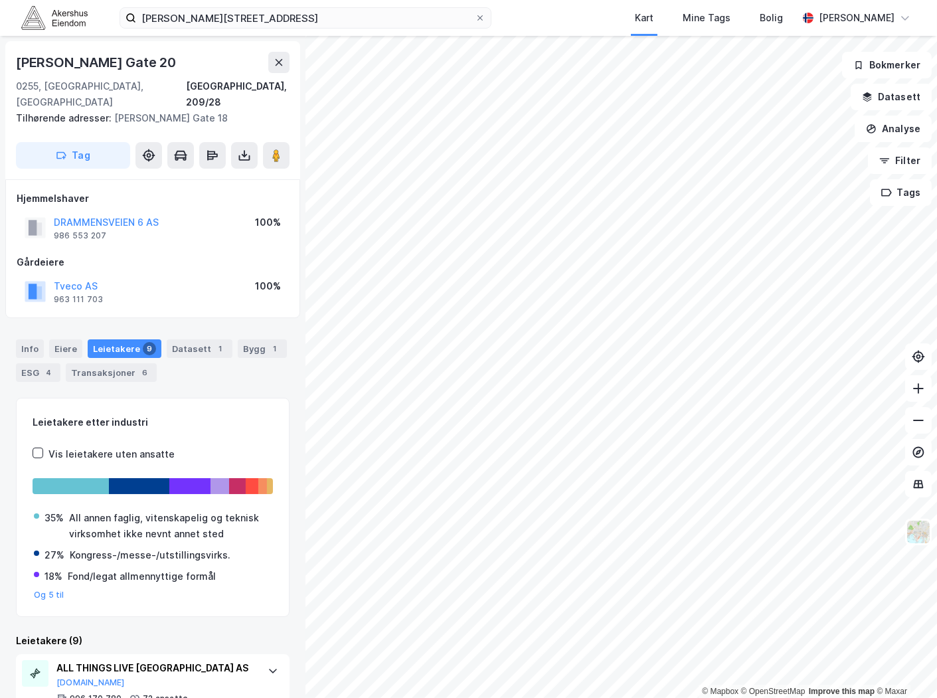
scroll to position [221, 0]
